Goal: Task Accomplishment & Management: Complete application form

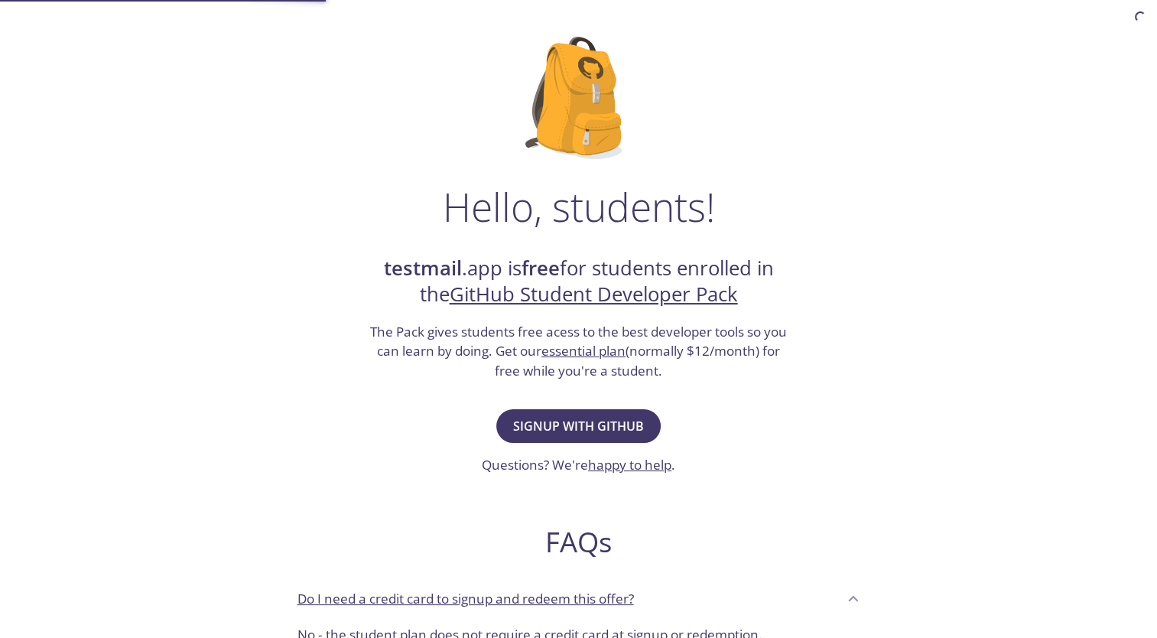
scroll to position [76, 0]
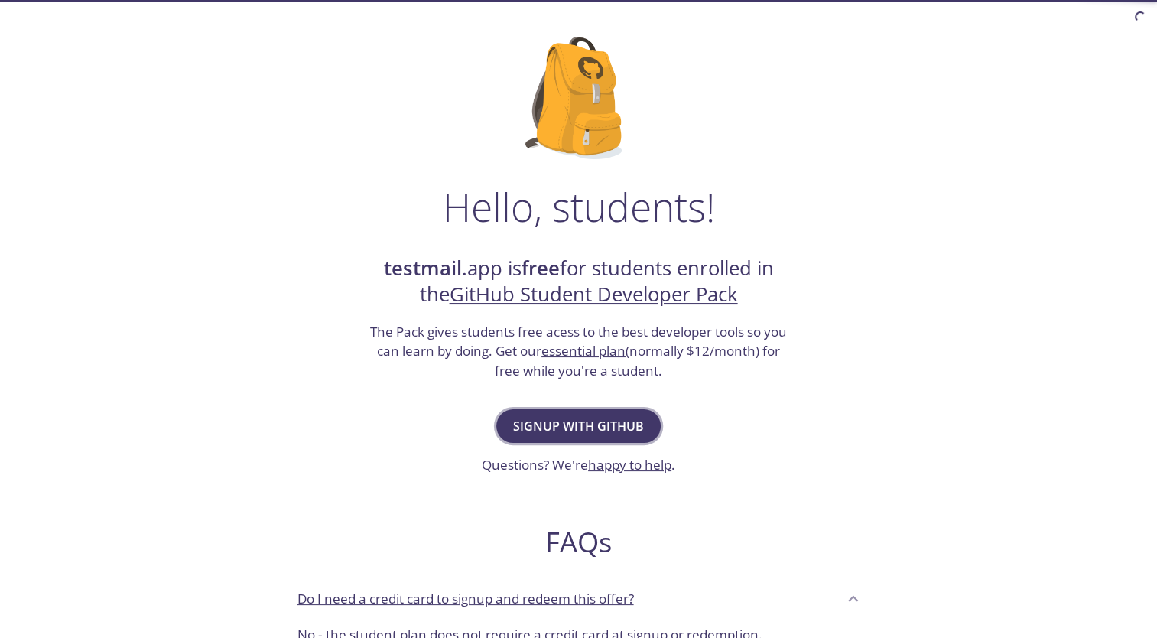
click at [612, 415] on span "Signup with GitHub" at bounding box center [578, 425] width 131 height 21
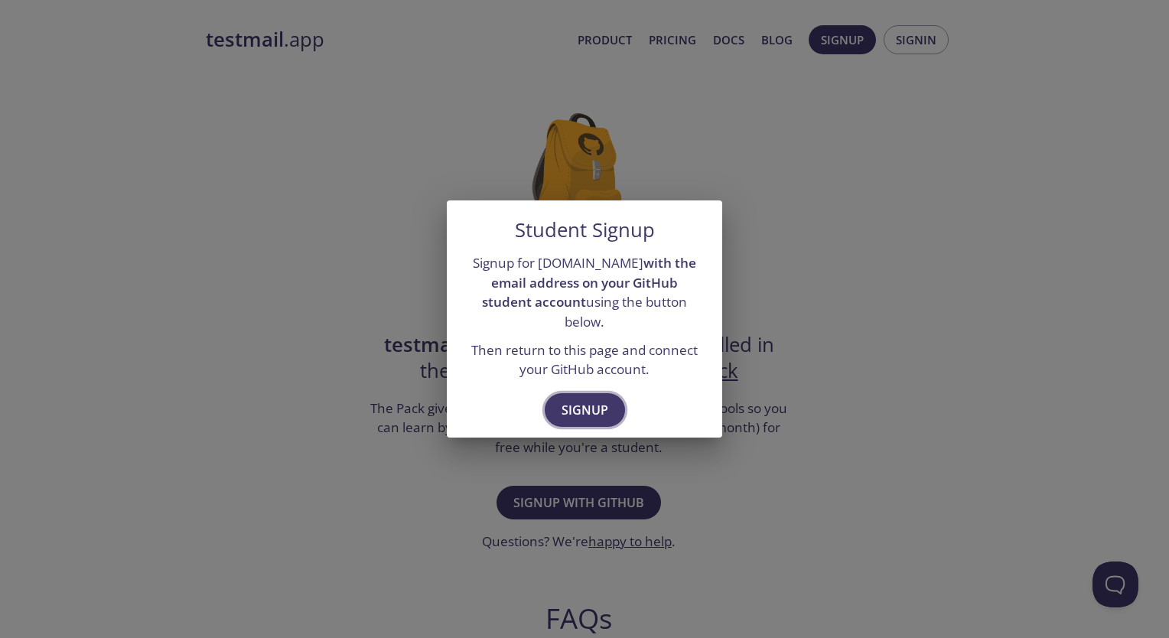
click at [591, 399] on span "Signup" at bounding box center [584, 409] width 47 height 21
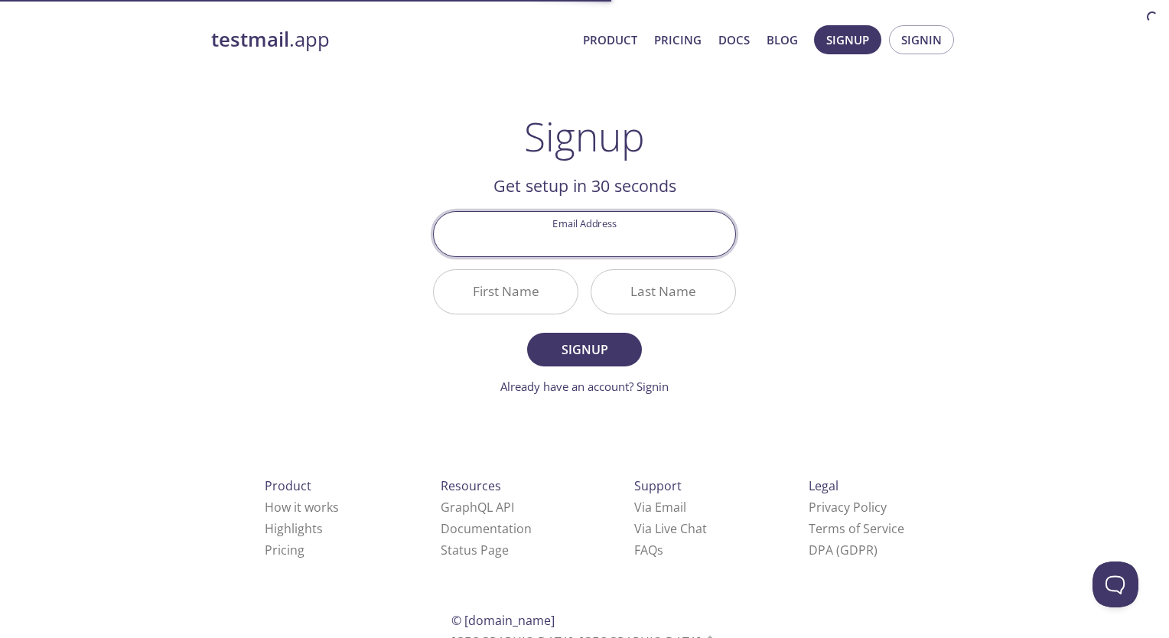
click at [607, 243] on input "Email Address" at bounding box center [584, 234] width 301 height 44
type input "6"
type input "[EMAIL_ADDRESS][DOMAIN_NAME]"
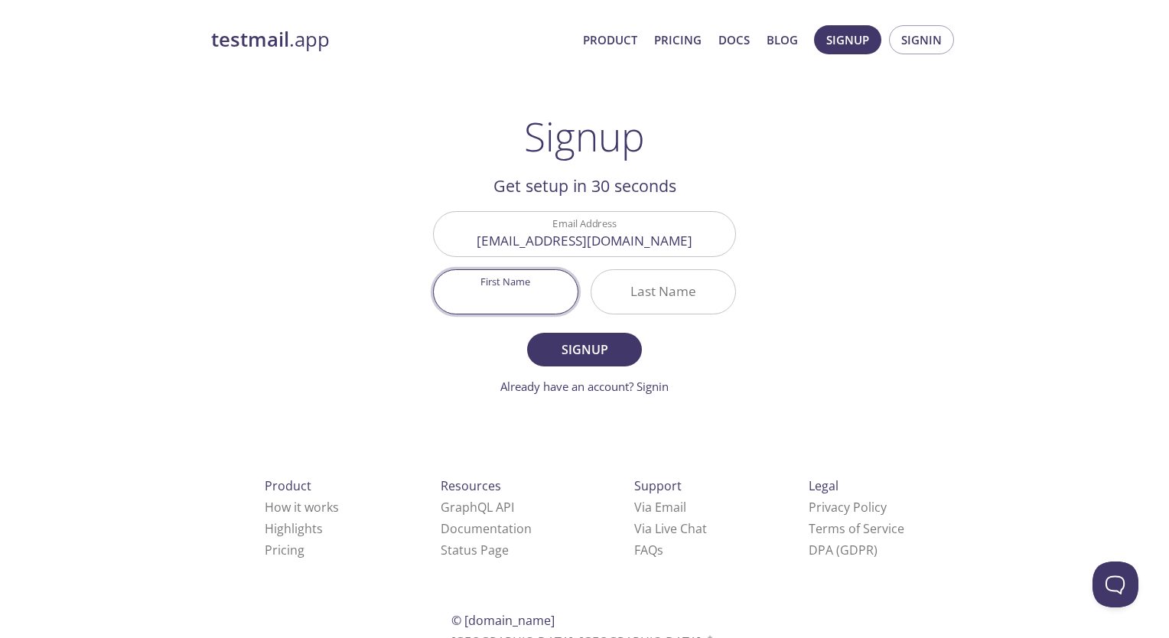
click at [550, 286] on div at bounding box center [505, 291] width 145 height 45
type input "[PERSON_NAME]"
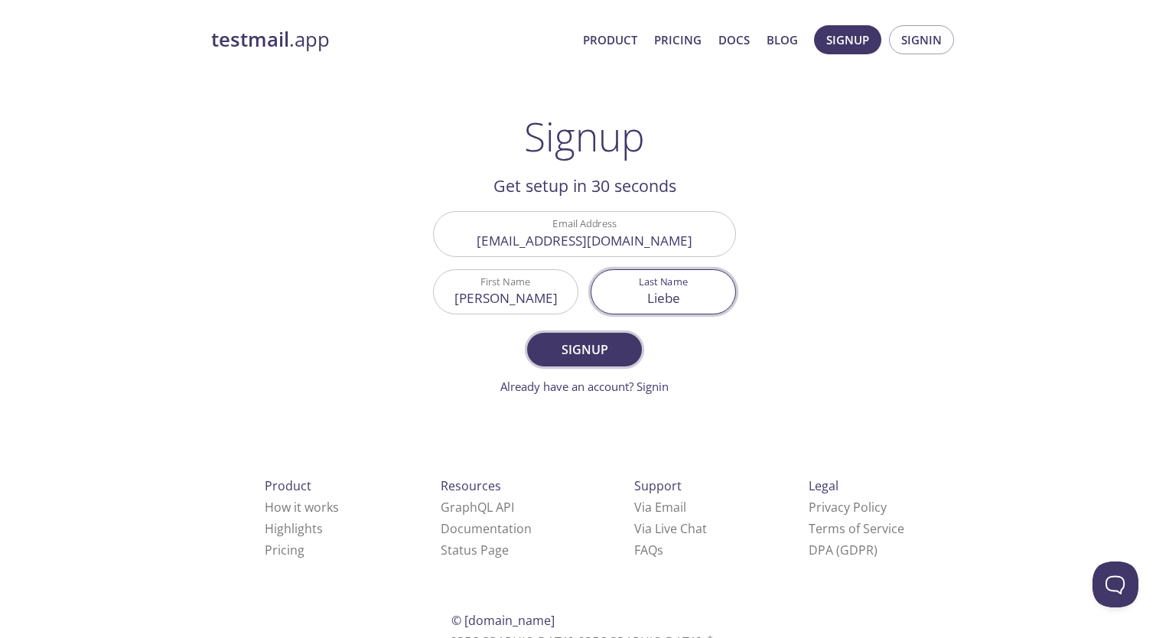
type input "Liebe"
click at [563, 344] on span "Signup" at bounding box center [584, 349] width 81 height 21
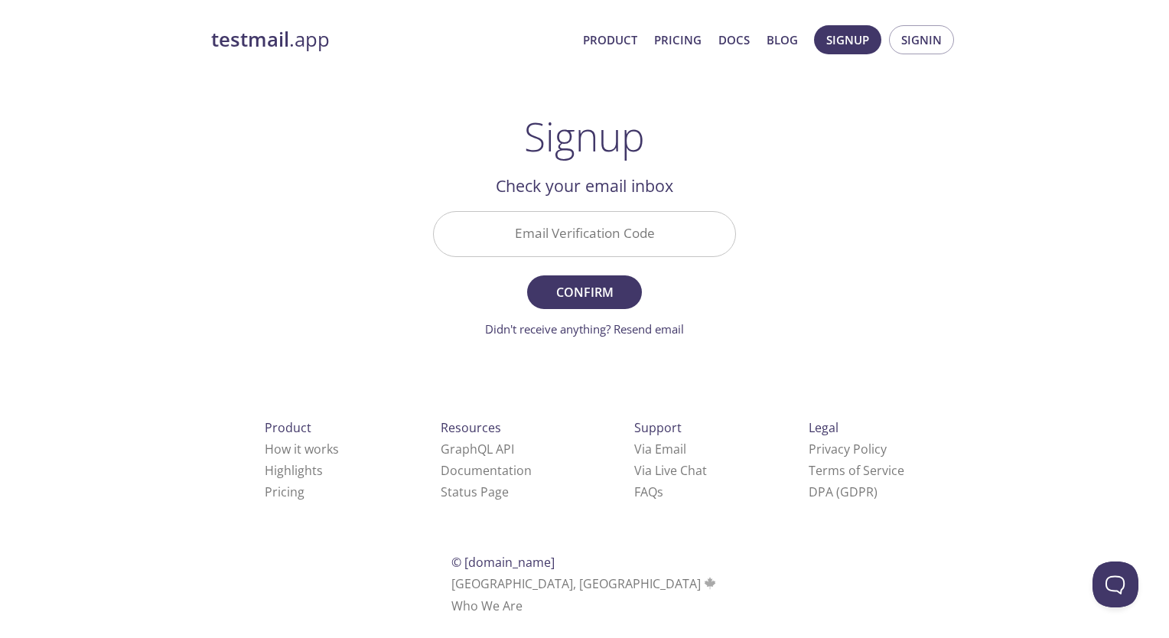
click at [591, 245] on input "Email Verification Code" at bounding box center [584, 234] width 301 height 44
click at [756, 202] on div "testmail .app Product Pricing Docs Blog Signup Signin Signup Get setup in 30 se…" at bounding box center [584, 337] width 783 height 644
click at [609, 233] on input "Email Verification Code" at bounding box center [584, 234] width 301 height 44
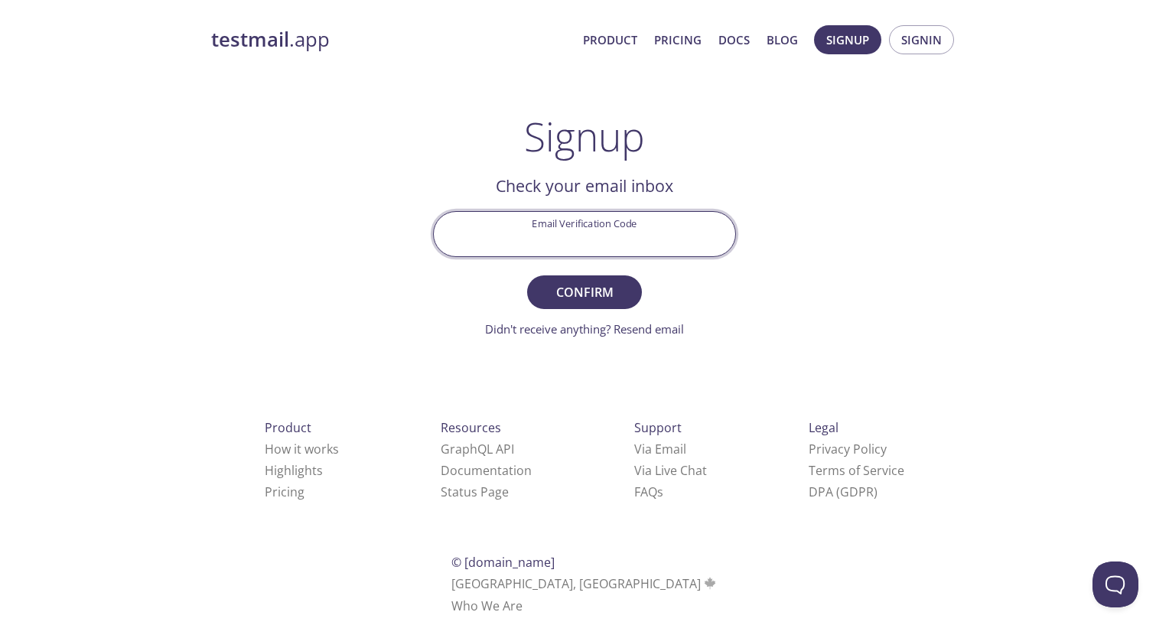
paste input "G27HQWR"
type input "G27HQWR"
click at [621, 290] on span "Confirm" at bounding box center [584, 291] width 81 height 21
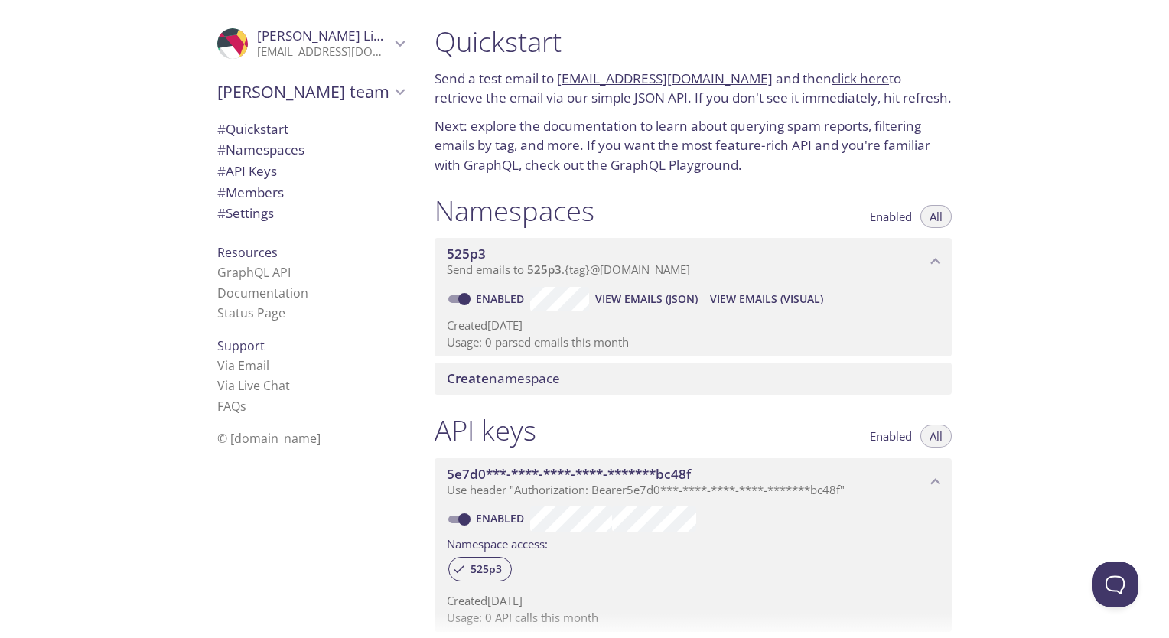
click at [346, 140] on span "# Namespaces" at bounding box center [310, 150] width 187 height 20
click at [897, 216] on span "Enabled" at bounding box center [891, 216] width 42 height 0
click at [753, 292] on span "View Emails (Visual)" at bounding box center [766, 299] width 113 height 18
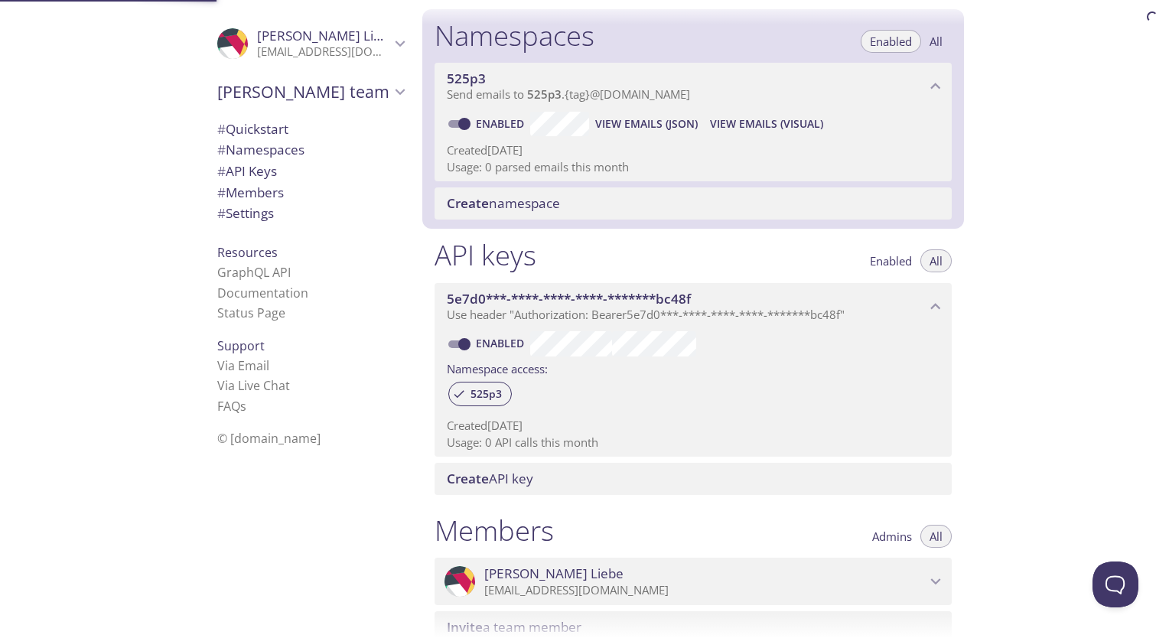
scroll to position [193, 0]
